Goal: Find specific page/section: Find specific page/section

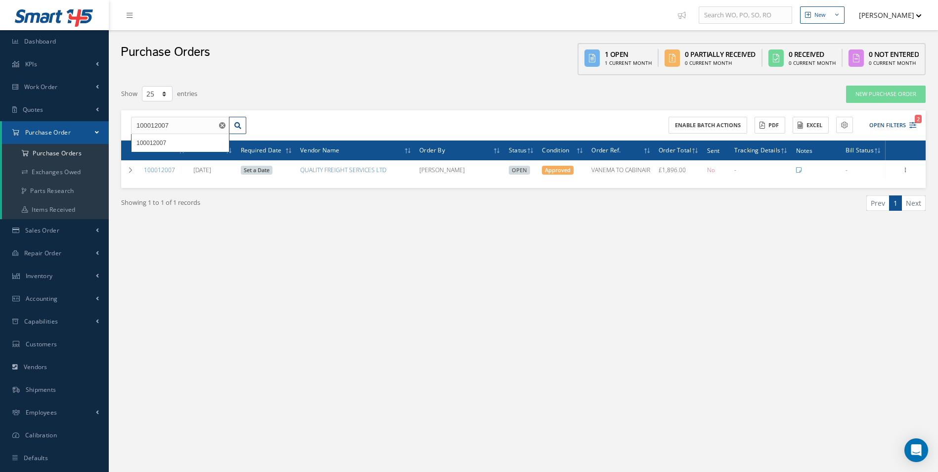
select select "25"
click at [71, 230] on link "Sales Order" at bounding box center [54, 230] width 109 height 23
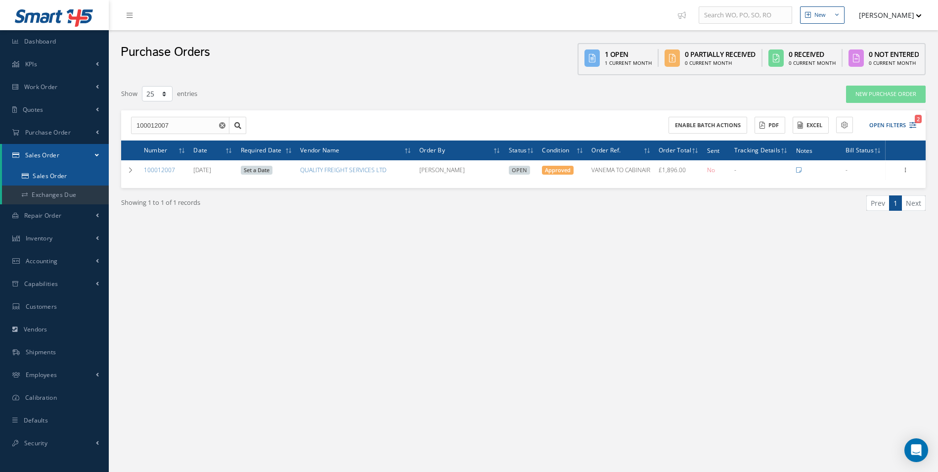
click at [58, 180] on link "Sales Order" at bounding box center [55, 176] width 107 height 19
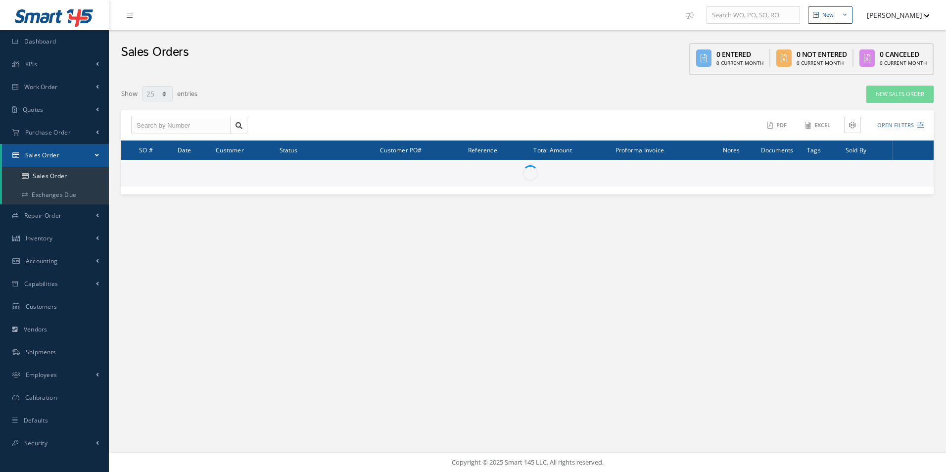
select select "25"
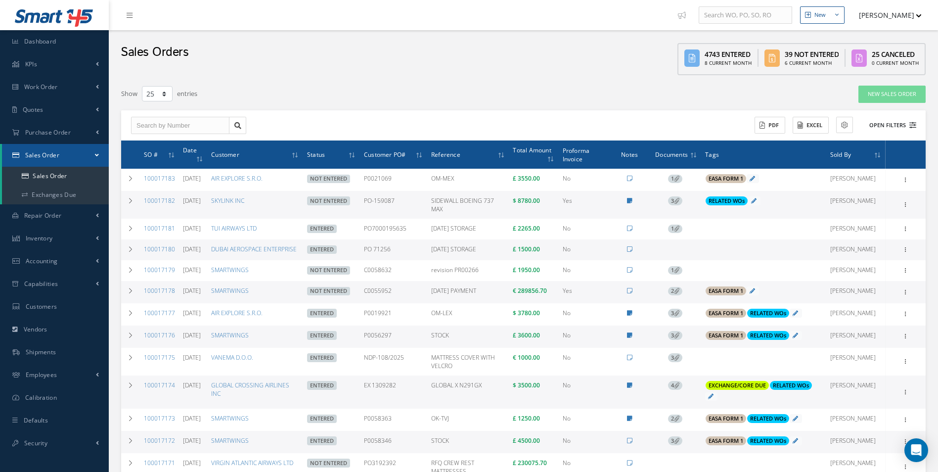
click at [888, 125] on button "Open Filters" at bounding box center [889, 125] width 56 height 16
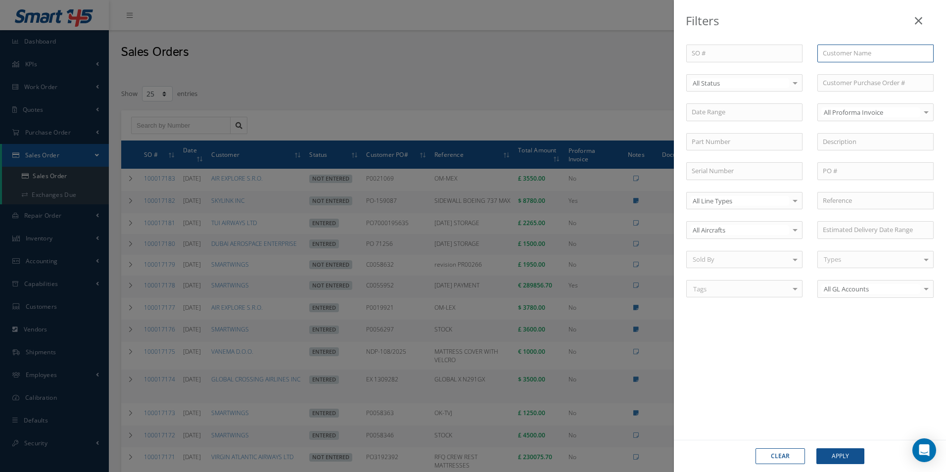
click at [844, 53] on input "text" at bounding box center [875, 54] width 116 height 18
click at [849, 73] on span "ROYAL JET LLC" at bounding box center [844, 70] width 42 height 9
type input "ROYAL JET LLC"
click at [848, 452] on button "Apply" at bounding box center [840, 456] width 48 height 16
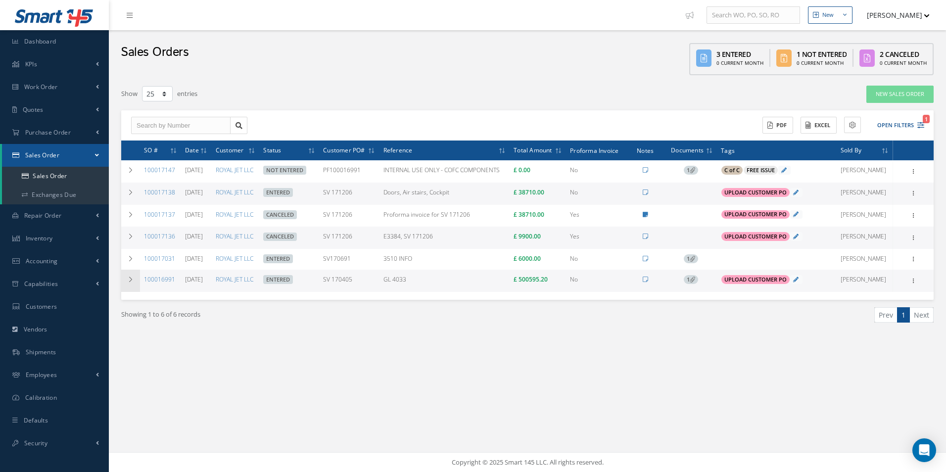
click at [131, 282] on icon at bounding box center [130, 280] width 7 height 6
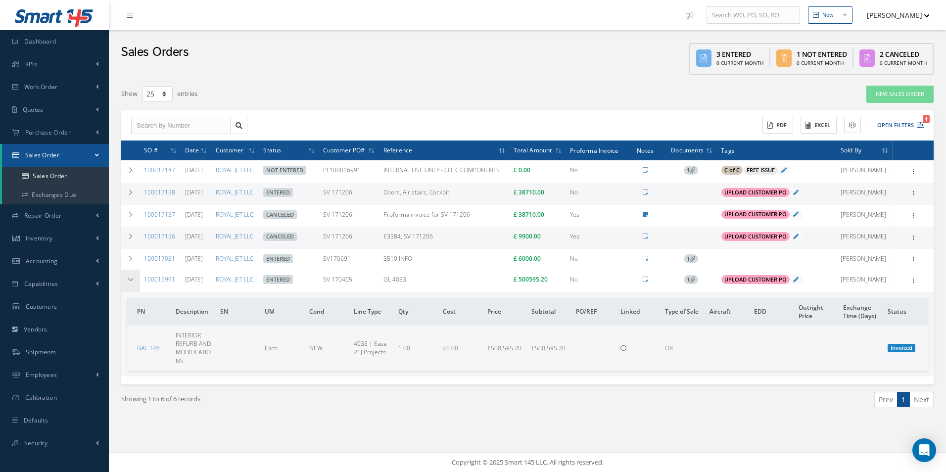
click at [130, 282] on icon at bounding box center [130, 280] width 7 height 6
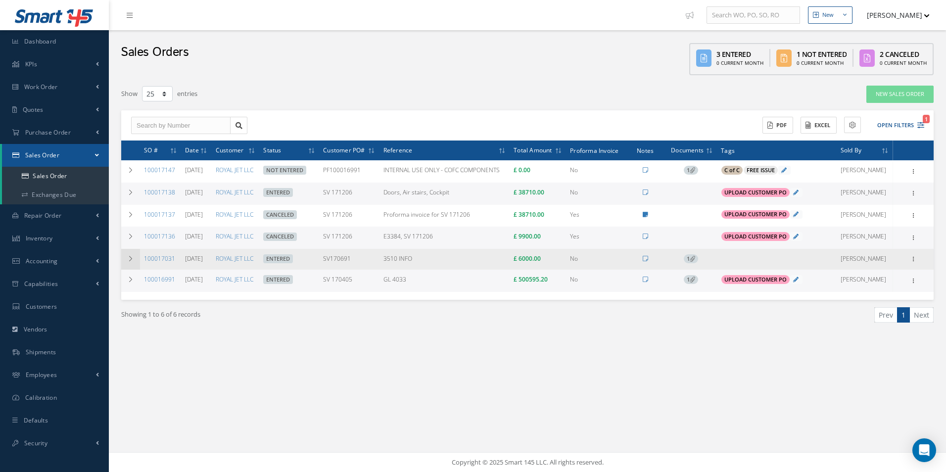
click at [127, 264] on td at bounding box center [130, 259] width 19 height 21
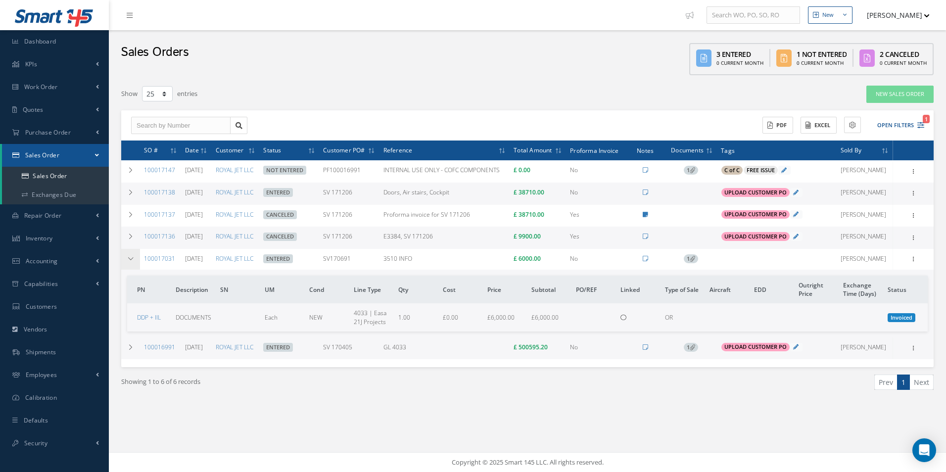
click at [127, 264] on td at bounding box center [130, 259] width 19 height 21
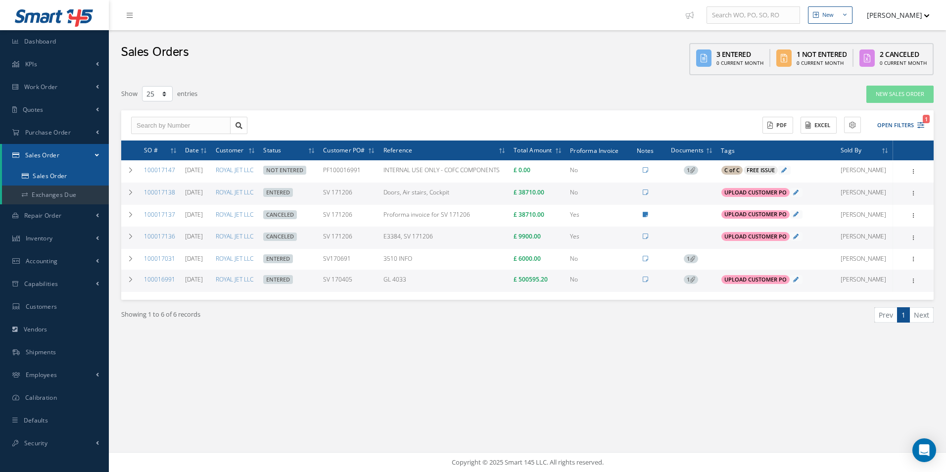
click at [57, 174] on link "Sales Order" at bounding box center [55, 176] width 107 height 19
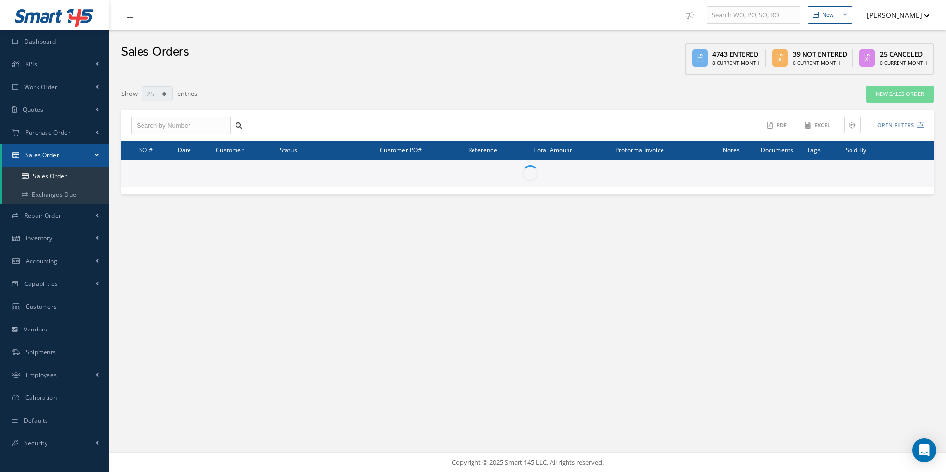
select select "25"
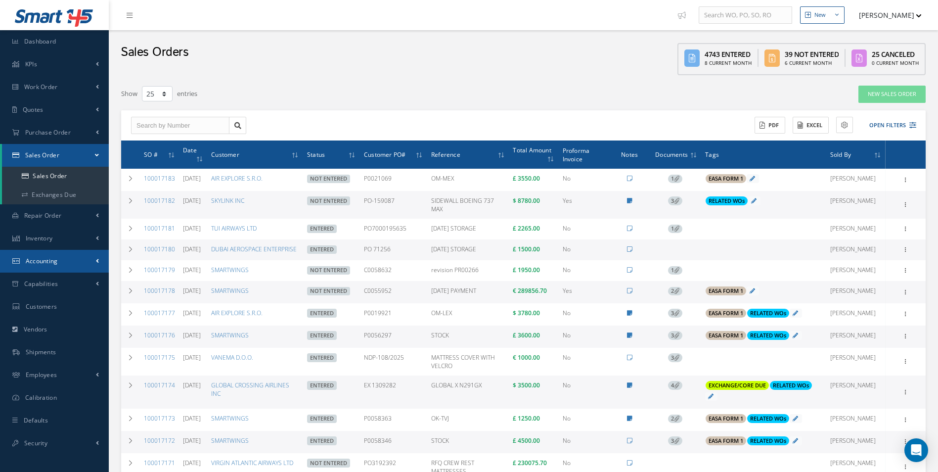
click at [70, 258] on link "Accounting" at bounding box center [54, 261] width 109 height 23
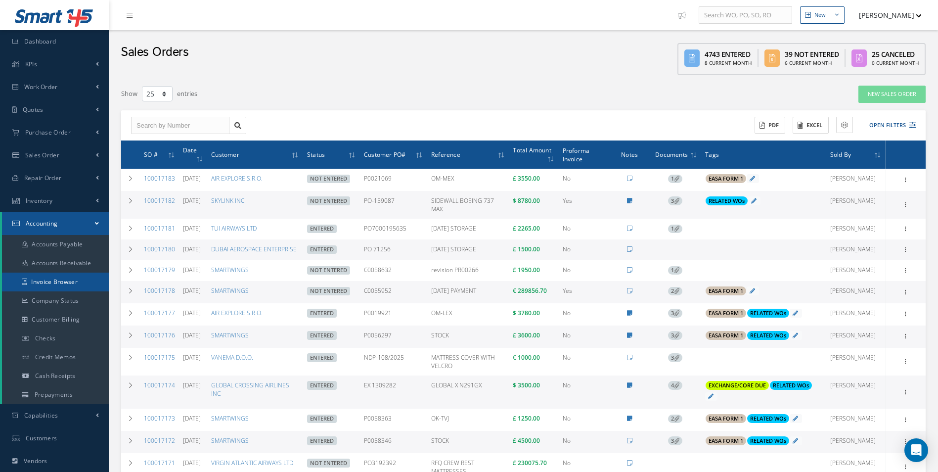
click at [67, 277] on link "Invoice Browser" at bounding box center [55, 282] width 107 height 19
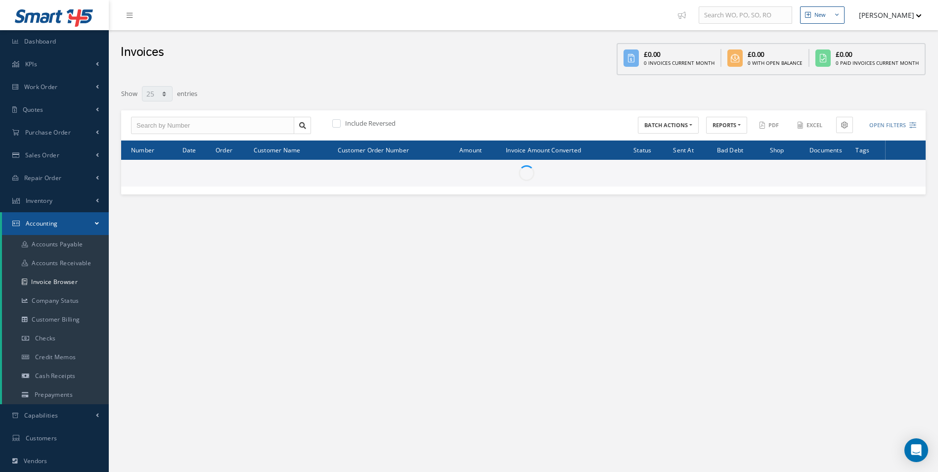
select select "25"
